Goal: Information Seeking & Learning: Learn about a topic

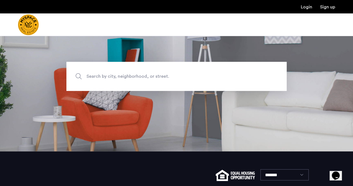
scroll to position [43, 0]
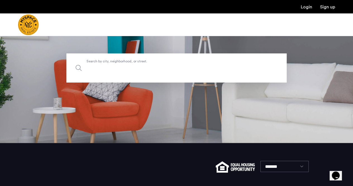
click at [176, 63] on label "Search by city, neighborhood, or street." at bounding box center [176, 67] width 220 height 29
click at [176, 63] on input "Search by city, neighborhood, or street." at bounding box center [176, 67] width 220 height 29
click at [162, 68] on input "Search by city, neighborhood, or street." at bounding box center [176, 67] width 220 height 29
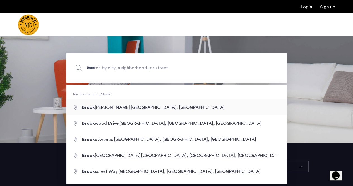
type input "**********"
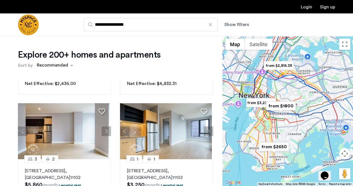
scroll to position [98, 0]
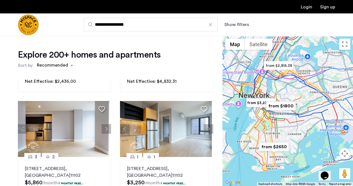
click at [68, 66] on div "sort-apartment" at bounding box center [52, 66] width 33 height 8
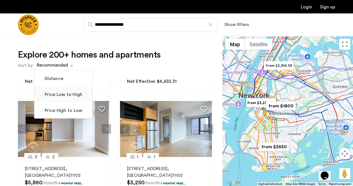
click at [70, 94] on label "Price Low to High" at bounding box center [63, 94] width 39 height 7
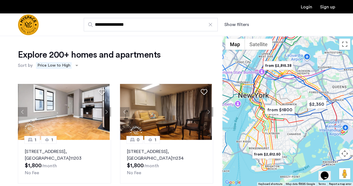
click at [236, 19] on div "**********" at bounding box center [204, 24] width 263 height 13
click at [237, 25] on button "Show filters" at bounding box center [236, 24] width 25 height 7
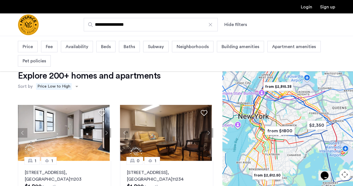
click at [29, 44] on span "Price" at bounding box center [28, 46] width 10 height 7
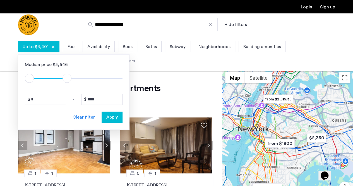
type input "****"
drag, startPoint x: 114, startPoint y: 77, endPoint x: 68, endPoint y: 78, distance: 46.1
click at [68, 78] on span "ngx-slider-max" at bounding box center [68, 78] width 9 height 9
click at [111, 119] on span "Apply" at bounding box center [111, 117] width 11 height 7
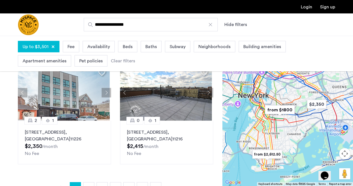
scroll to position [118, 0]
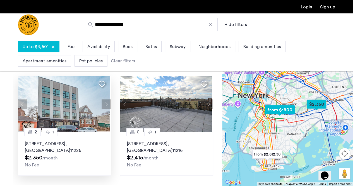
click at [106, 103] on button "Next apartment" at bounding box center [106, 103] width 9 height 9
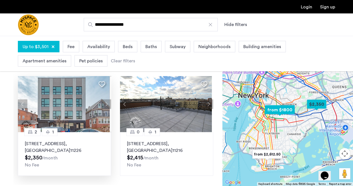
click at [105, 103] on button "Next apartment" at bounding box center [106, 103] width 9 height 9
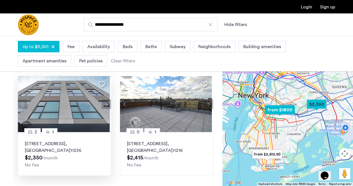
click at [105, 103] on button "Next apartment" at bounding box center [106, 103] width 9 height 9
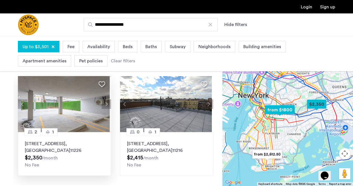
click at [105, 103] on button "Next apartment" at bounding box center [106, 103] width 9 height 9
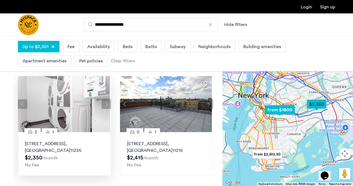
click at [105, 103] on button "Next apartment" at bounding box center [106, 103] width 9 height 9
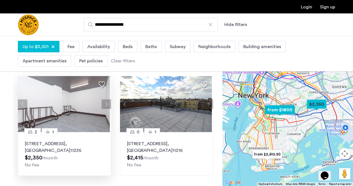
click at [105, 103] on button "Next apartment" at bounding box center [106, 103] width 9 height 9
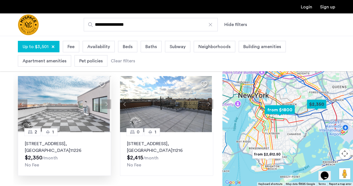
click at [105, 103] on button "Next apartment" at bounding box center [106, 103] width 9 height 9
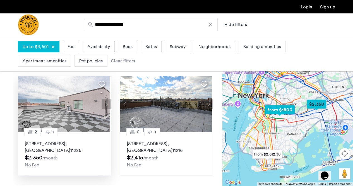
click at [105, 103] on button "Next apartment" at bounding box center [106, 103] width 9 height 9
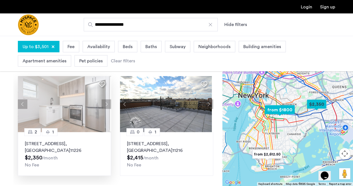
click at [105, 103] on button "Next apartment" at bounding box center [106, 103] width 9 height 9
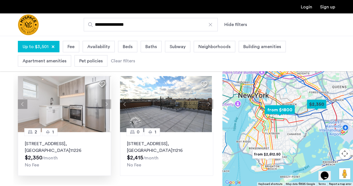
click at [105, 103] on button "Next apartment" at bounding box center [106, 103] width 9 height 9
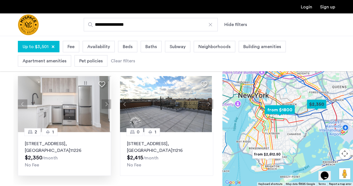
click at [105, 103] on button "Next apartment" at bounding box center [106, 103] width 9 height 9
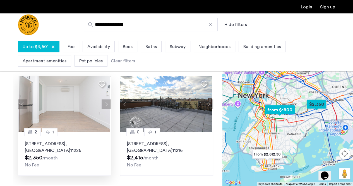
click at [105, 103] on button "Next apartment" at bounding box center [106, 103] width 9 height 9
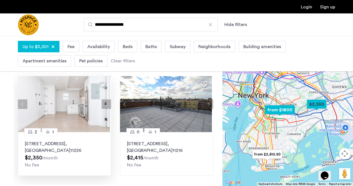
click at [105, 103] on button "Next apartment" at bounding box center [106, 103] width 9 height 9
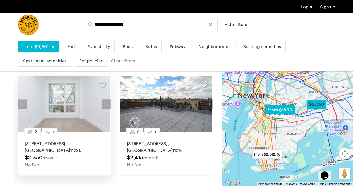
click at [72, 143] on p "[STREET_ADDRESS]" at bounding box center [64, 146] width 79 height 13
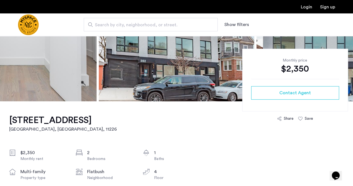
scroll to position [132, 0]
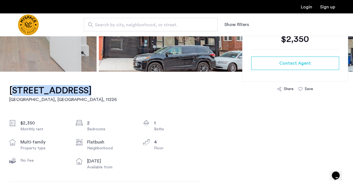
drag, startPoint x: 4, startPoint y: 88, endPoint x: 53, endPoint y: 90, distance: 48.9
copy h1 "282 E 32nd St,"
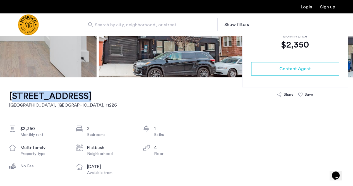
scroll to position [0, 0]
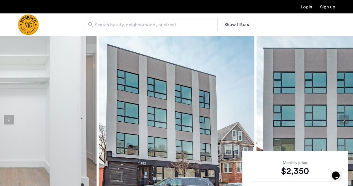
click at [127, 23] on span "Search by city, neighborhood, or street." at bounding box center [148, 24] width 107 height 7
click at [127, 23] on input "Search by city, neighborhood, or street." at bounding box center [151, 24] width 134 height 13
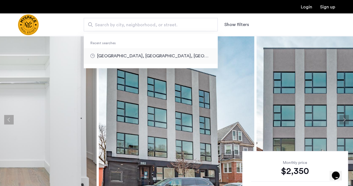
type input "**********"
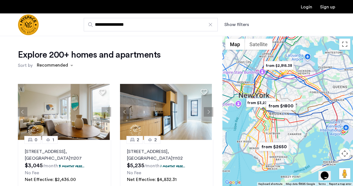
click at [73, 58] on h1 "Explore 200+ homes and apartments" at bounding box center [89, 54] width 143 height 11
click at [72, 60] on div "Recommended" at bounding box center [55, 65] width 42 height 10
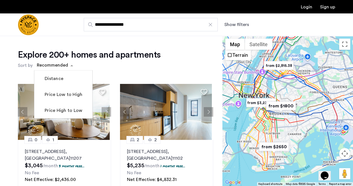
click at [241, 23] on button "Show filters" at bounding box center [236, 24] width 25 height 7
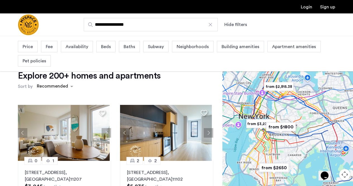
click at [25, 44] on span "Price" at bounding box center [28, 46] width 10 height 7
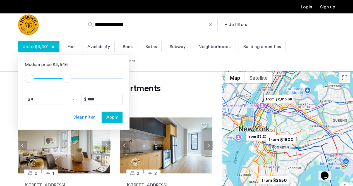
type input "****"
drag, startPoint x: 116, startPoint y: 78, endPoint x: 68, endPoint y: 73, distance: 48.5
click at [68, 78] on ngx-slider "$1 $8000 $1 $3501" at bounding box center [74, 78] width 98 height 1
click at [117, 116] on span "Apply" at bounding box center [111, 117] width 11 height 7
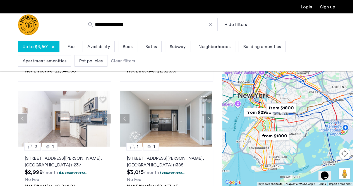
scroll to position [287, 0]
